Goal: Transaction & Acquisition: Purchase product/service

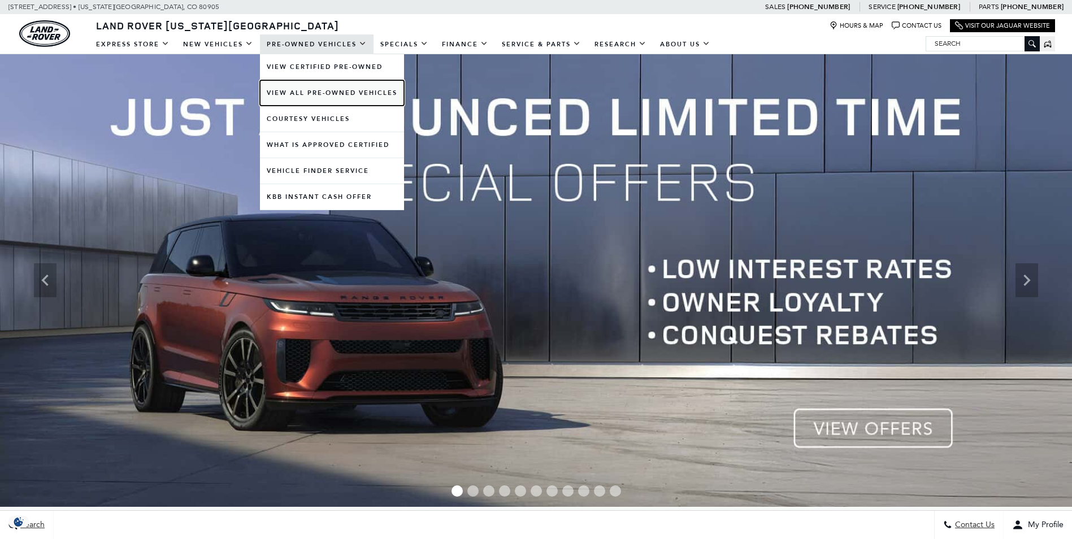
click at [311, 92] on link "View All Pre-Owned Vehicles" at bounding box center [332, 92] width 144 height 25
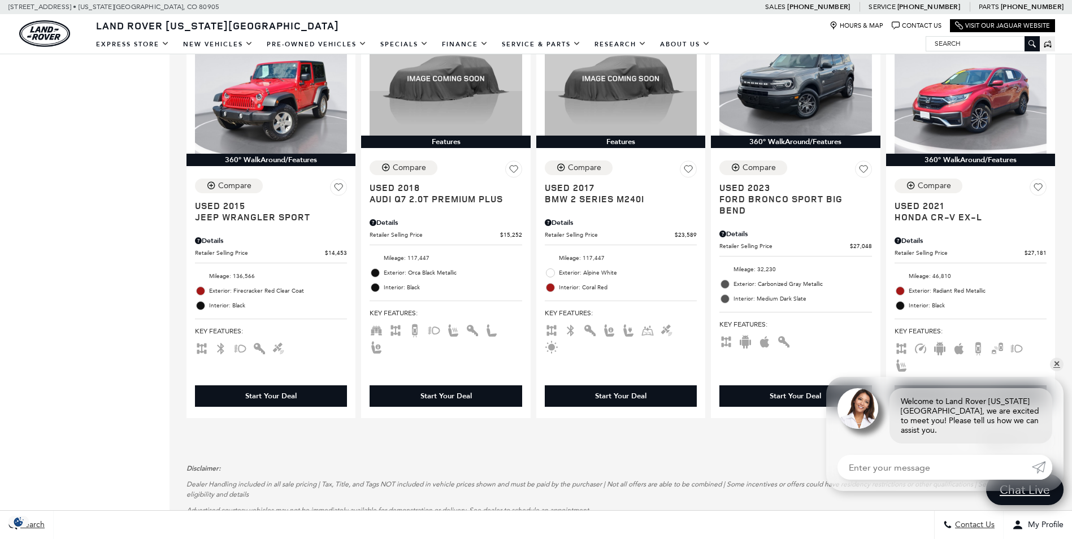
scroll to position [1583, 0]
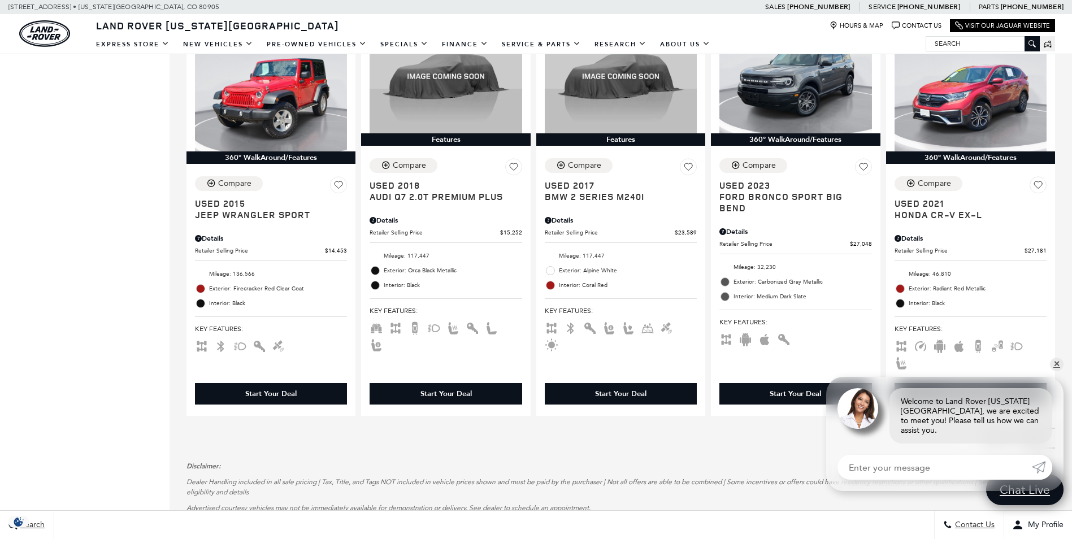
click at [1047, 428] on link "Next - Page" at bounding box center [1044, 438] width 24 height 20
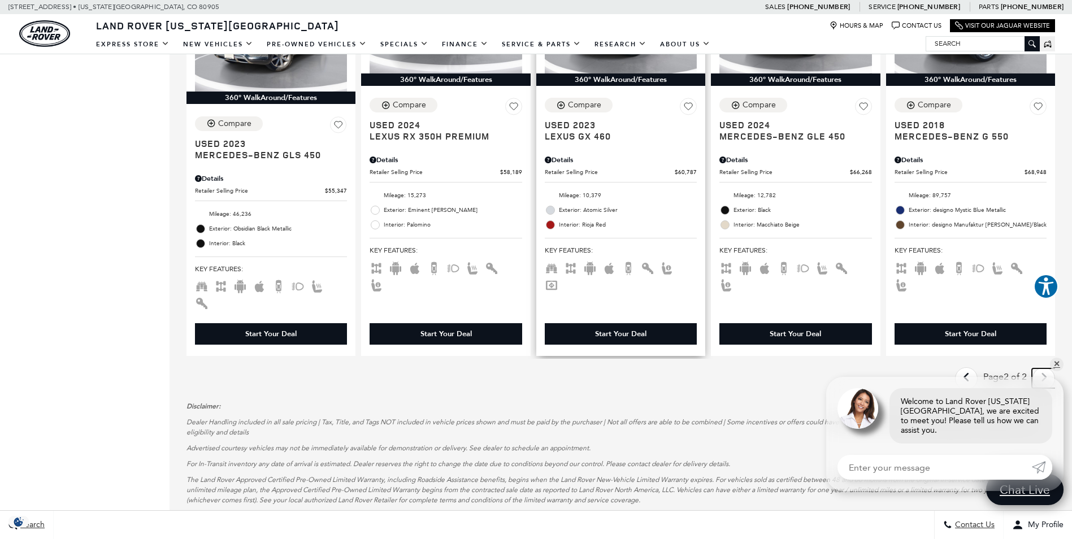
scroll to position [1017, 0]
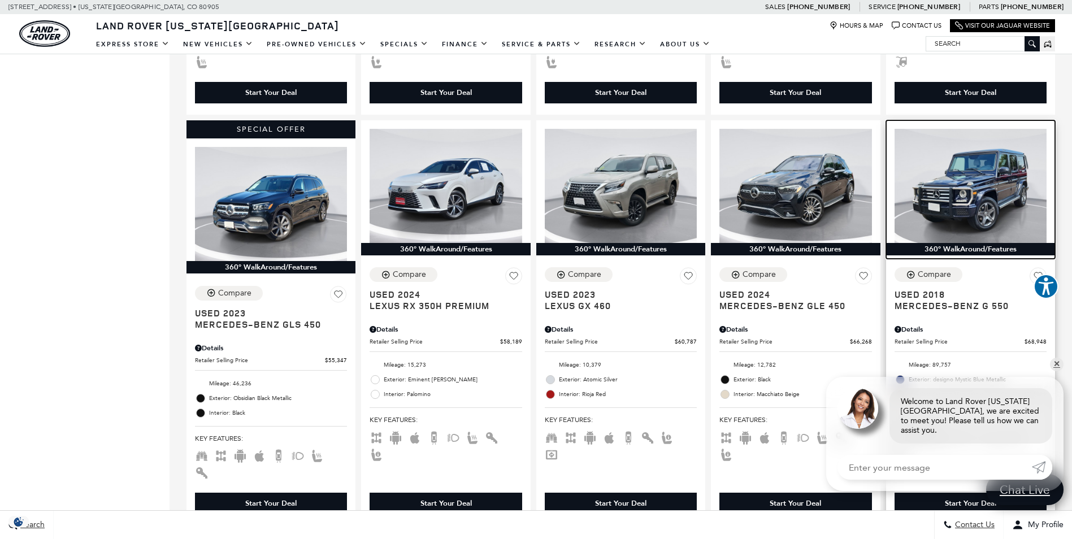
click at [974, 181] on img at bounding box center [971, 186] width 152 height 114
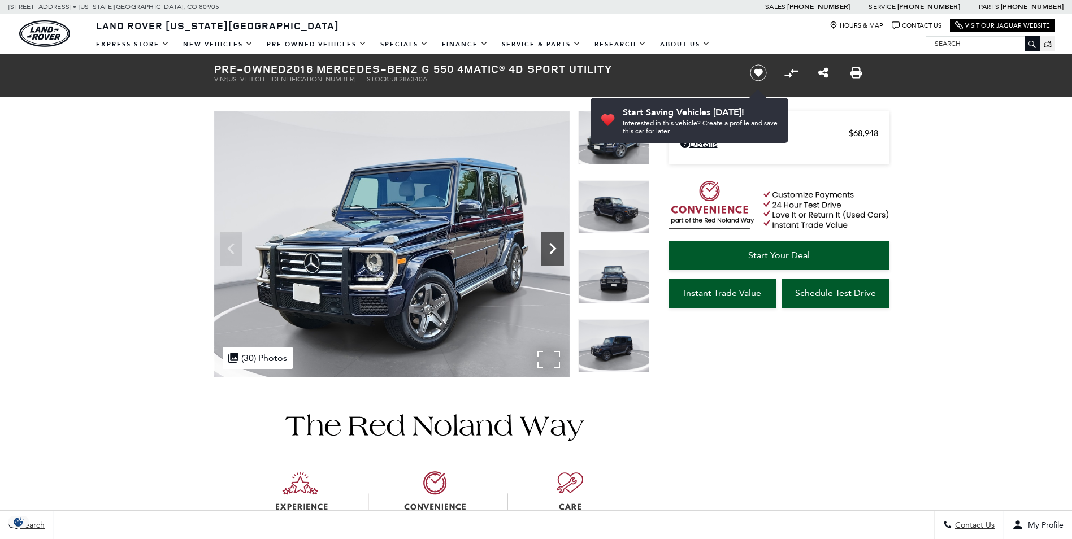
click at [555, 252] on icon "Next" at bounding box center [552, 248] width 23 height 23
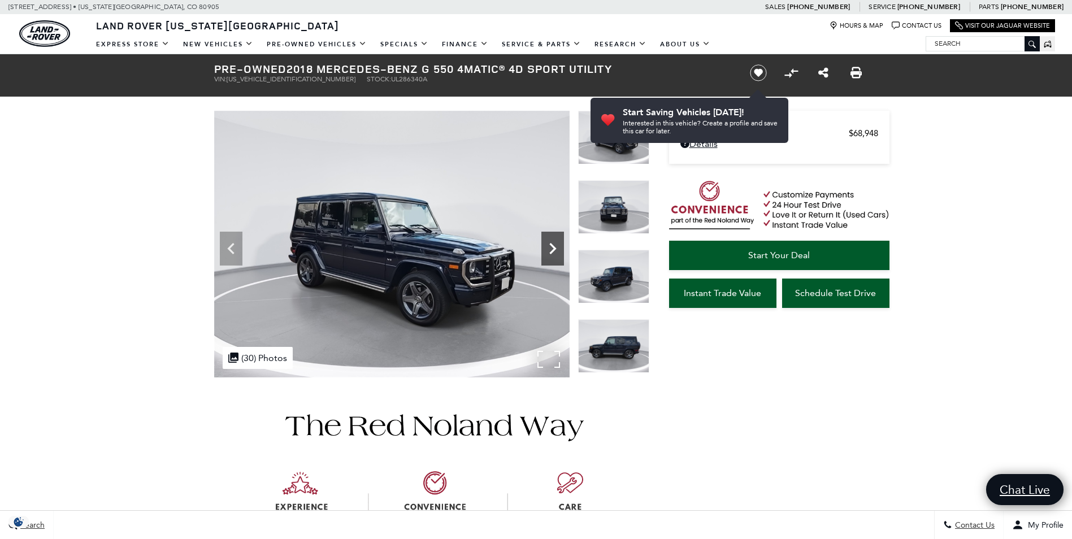
click at [555, 252] on icon "Next" at bounding box center [552, 248] width 23 height 23
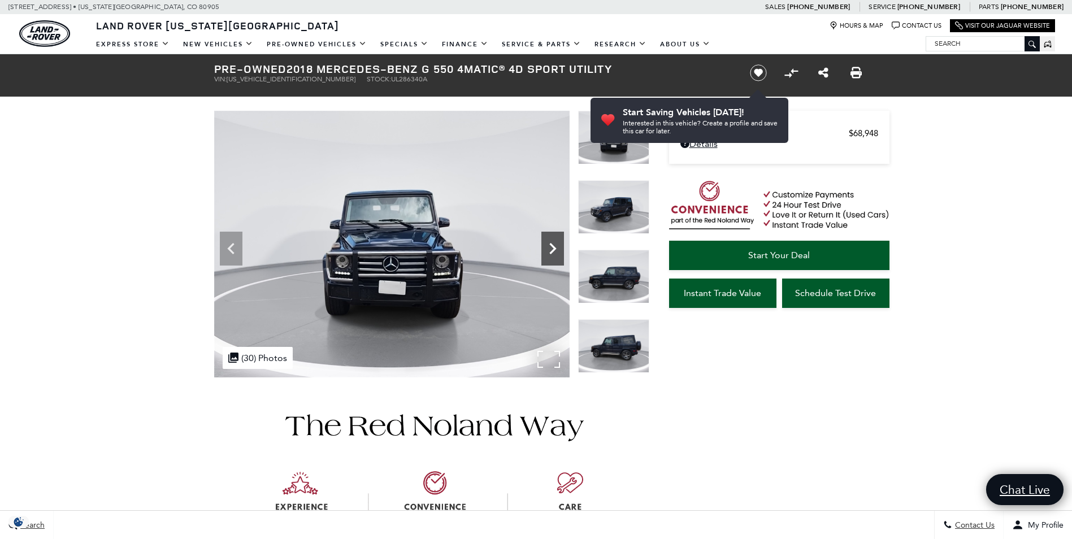
click at [555, 252] on icon "Next" at bounding box center [552, 248] width 23 height 23
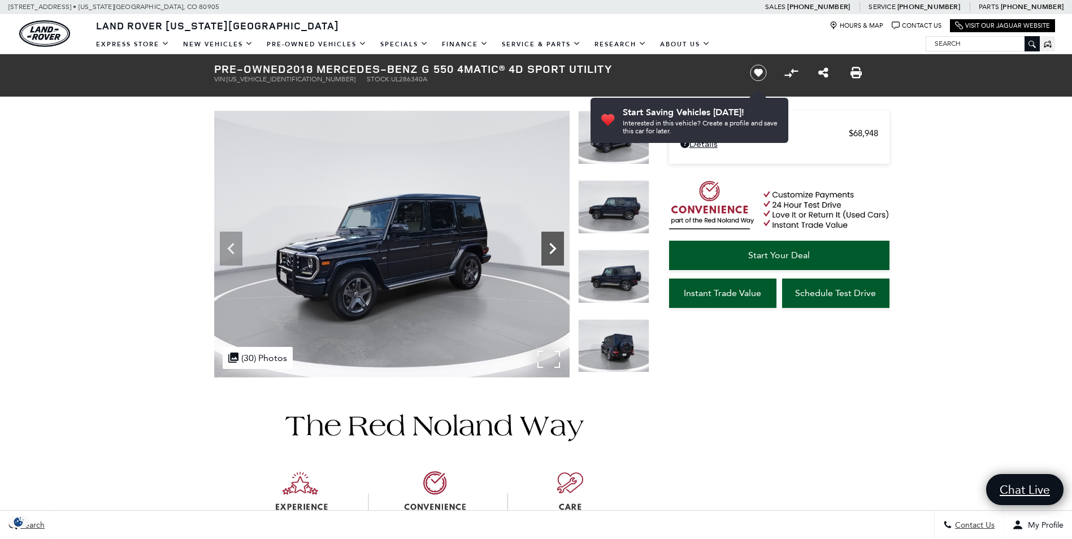
click at [555, 252] on icon "Next" at bounding box center [552, 248] width 23 height 23
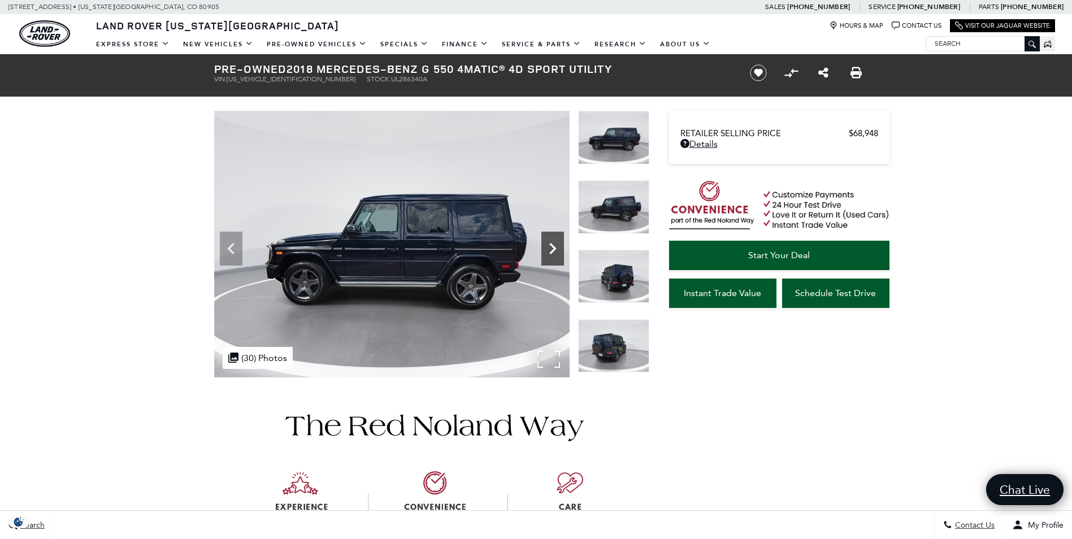
click at [555, 252] on icon "Next" at bounding box center [552, 248] width 23 height 23
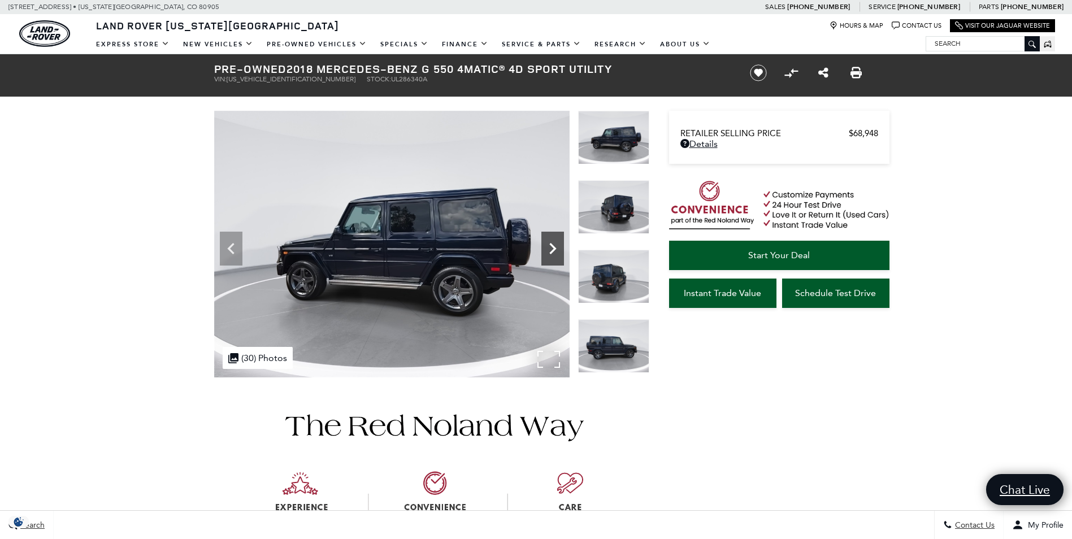
click at [555, 252] on icon "Next" at bounding box center [552, 248] width 23 height 23
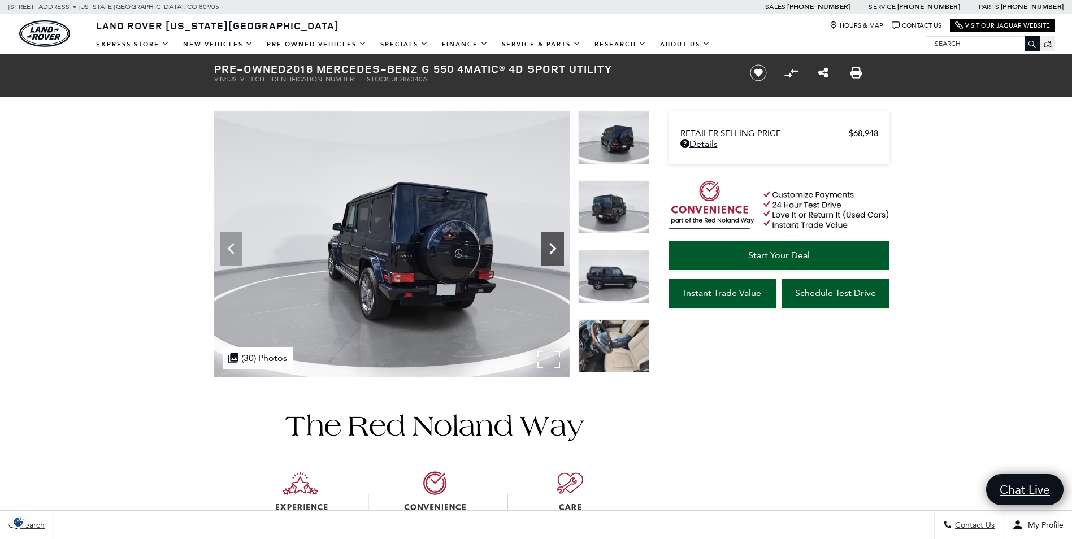
click at [555, 252] on icon "Next" at bounding box center [552, 248] width 23 height 23
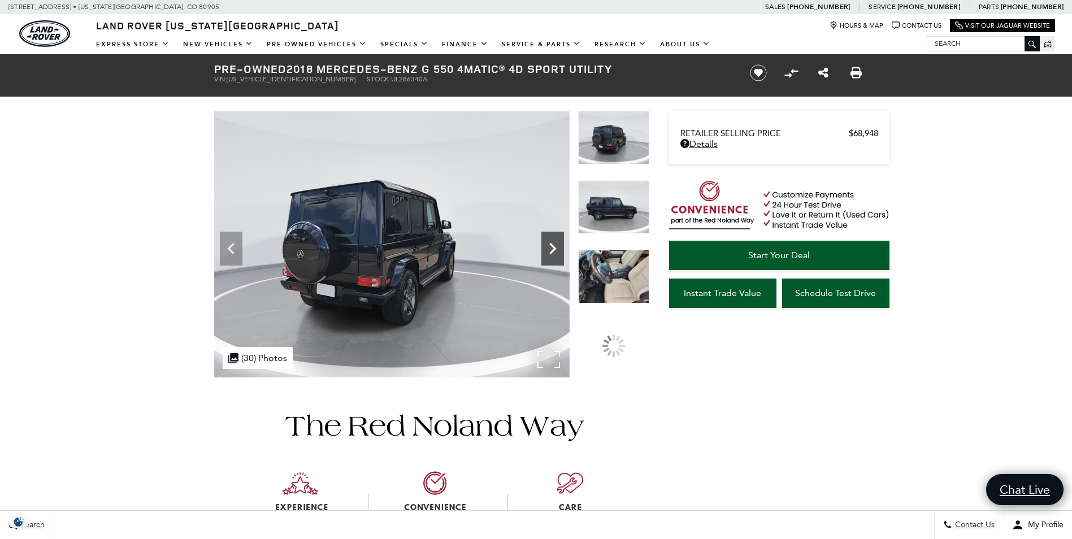
click at [555, 252] on icon "Next" at bounding box center [552, 248] width 23 height 23
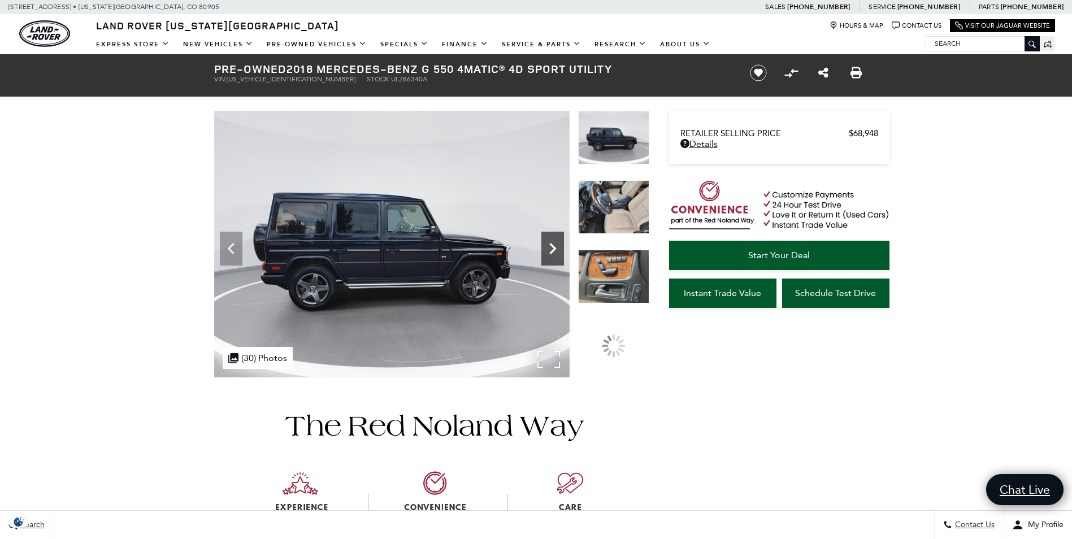
click at [555, 252] on icon "Next" at bounding box center [552, 248] width 23 height 23
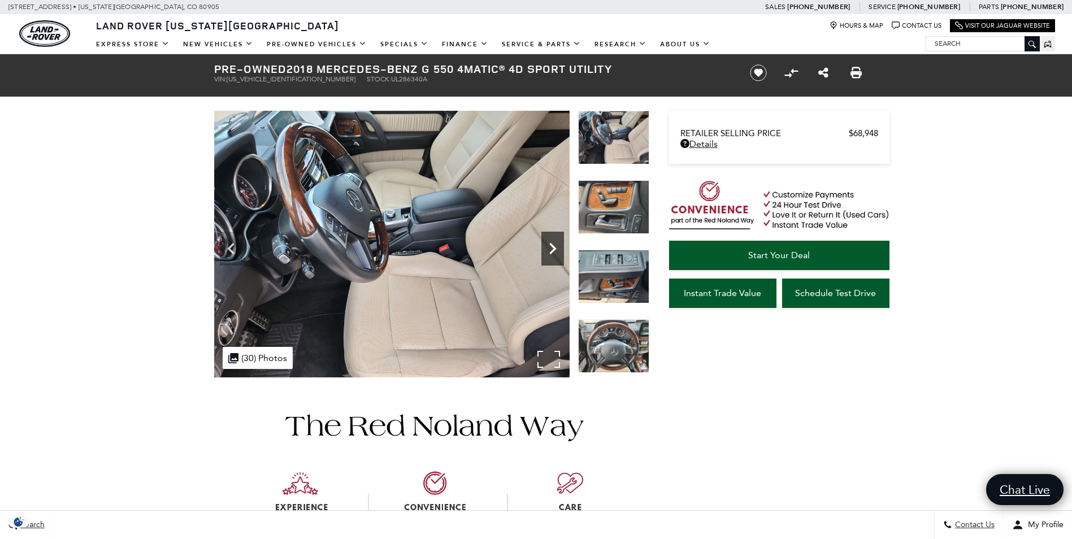
click at [555, 252] on icon "Next" at bounding box center [552, 248] width 23 height 23
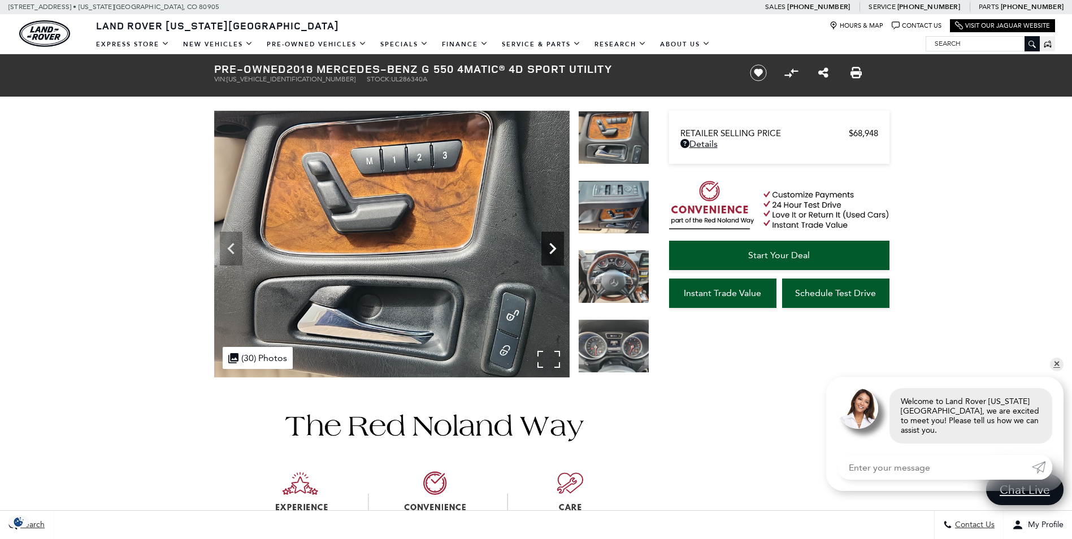
click at [555, 252] on icon "Next" at bounding box center [552, 248] width 23 height 23
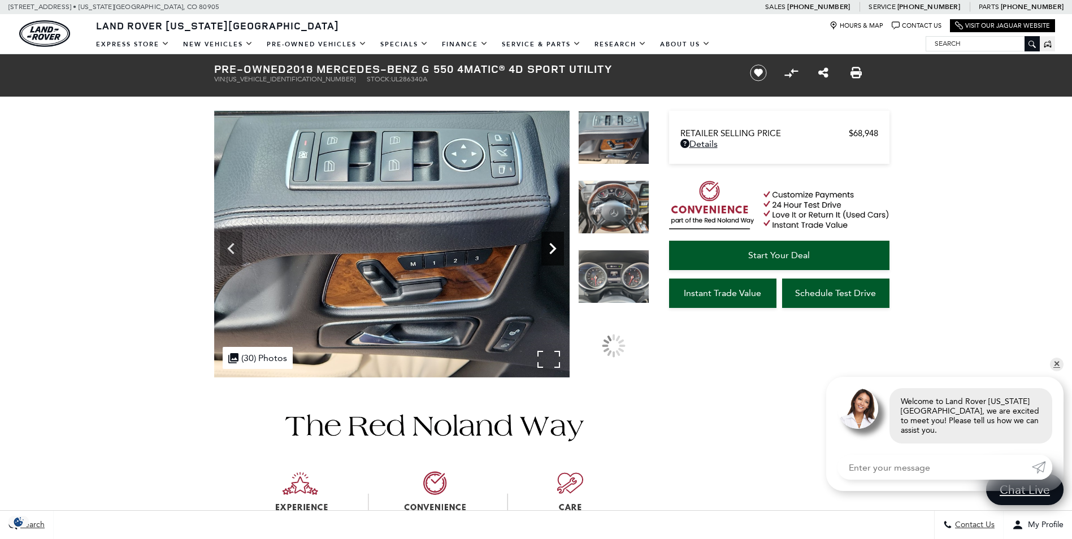
click at [555, 252] on icon "Next" at bounding box center [552, 248] width 23 height 23
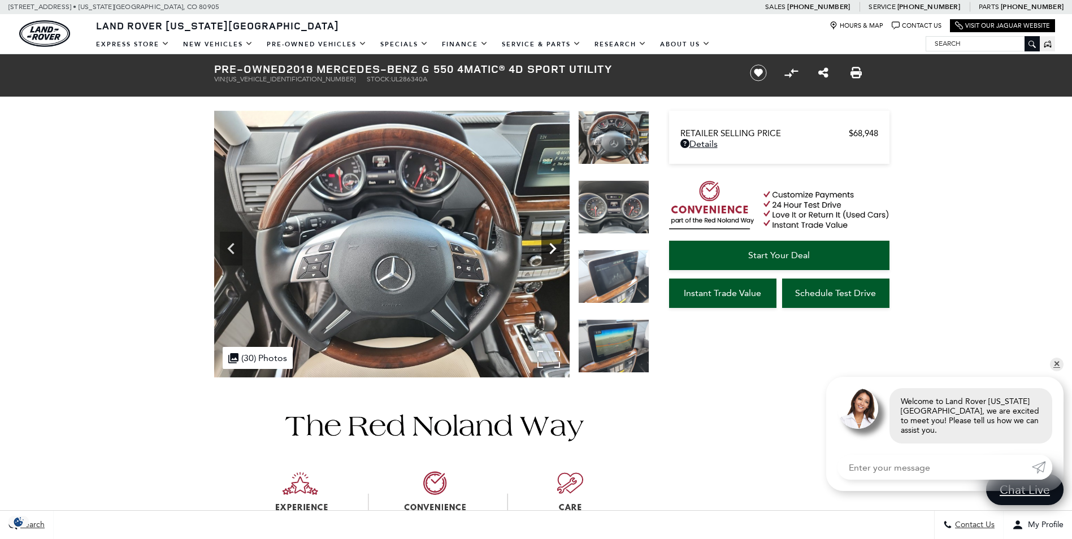
click at [555, 252] on icon "Next" at bounding box center [552, 248] width 23 height 23
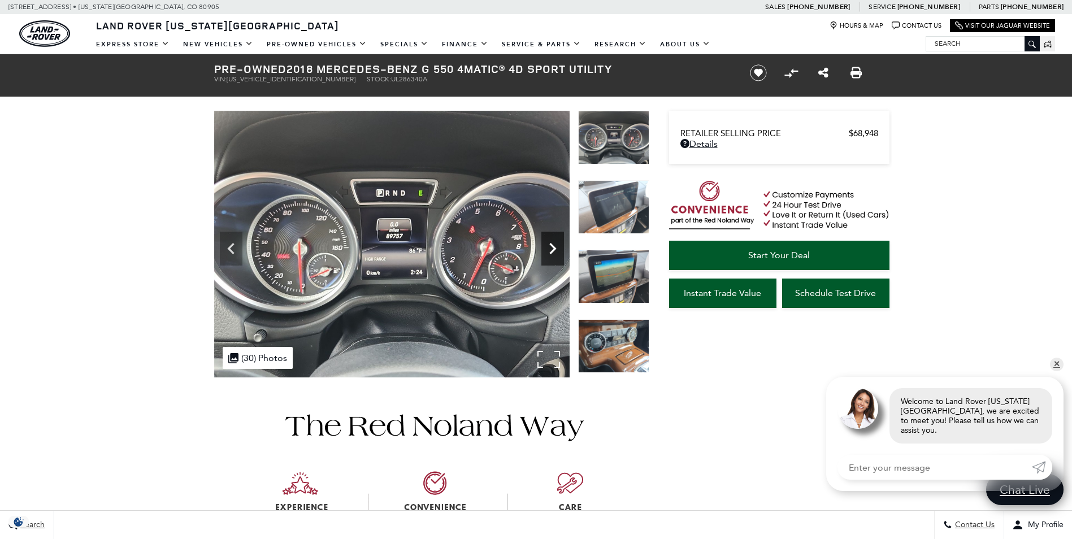
click at [555, 252] on icon "Next" at bounding box center [552, 248] width 23 height 23
